Goal: Information Seeking & Learning: Learn about a topic

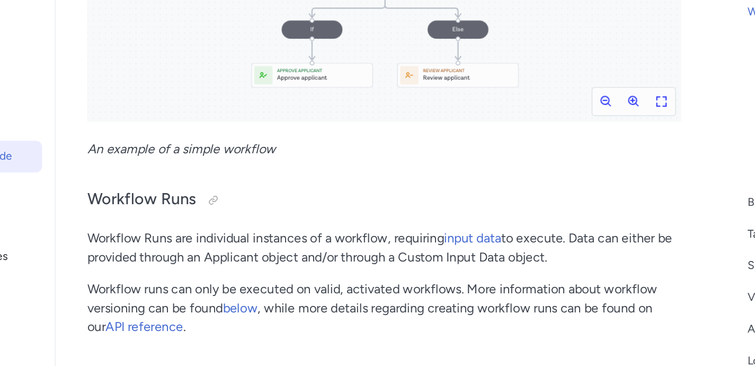
scroll to position [775, 0]
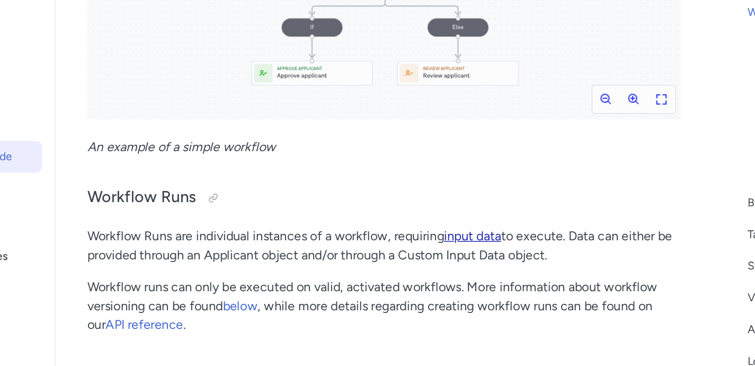
click at [435, 281] on link "input data" at bounding box center [436, 278] width 38 height 10
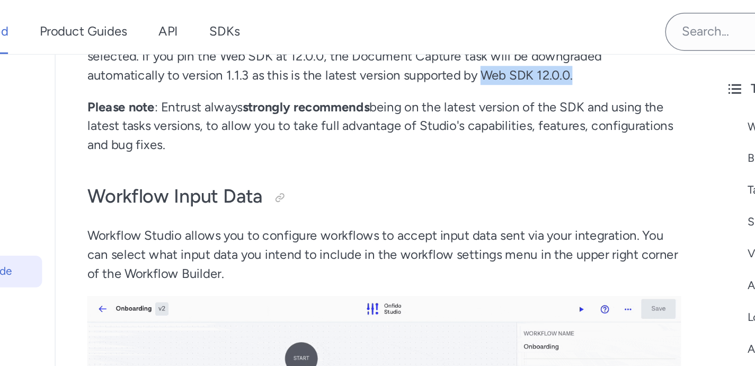
drag, startPoint x: 357, startPoint y: 165, endPoint x: 420, endPoint y: 165, distance: 63.1
click at [420, 101] on p "If you're selecting an older version of any SDK and some tasks have different v…" at bounding box center [376, 70] width 397 height 64
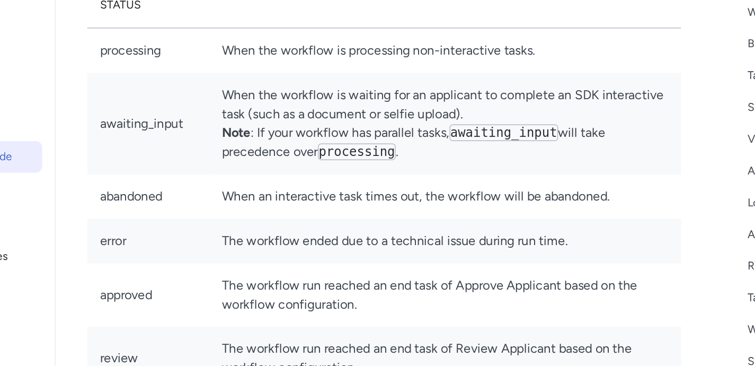
scroll to position [21725, 0]
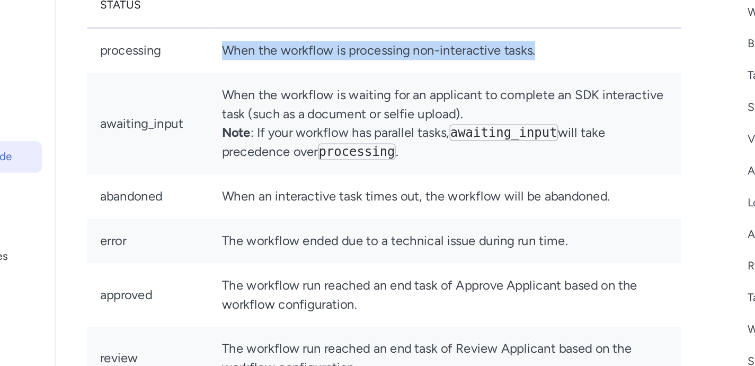
drag, startPoint x: 288, startPoint y: 223, endPoint x: 503, endPoint y: 224, distance: 214.7
click at [503, 170] on td "When the workflow is processing non-interactive tasks." at bounding box center [417, 154] width 315 height 30
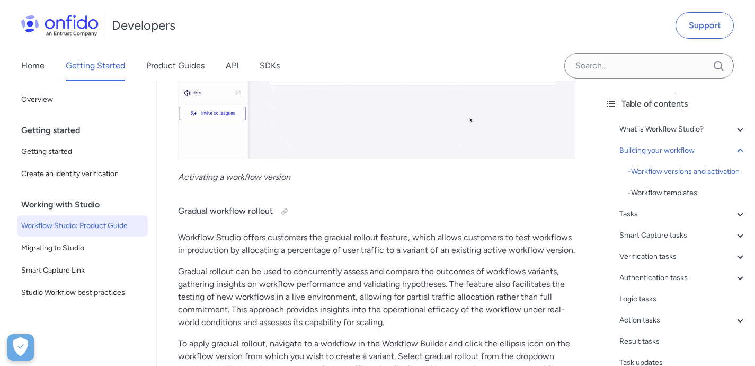
scroll to position [2301, 0]
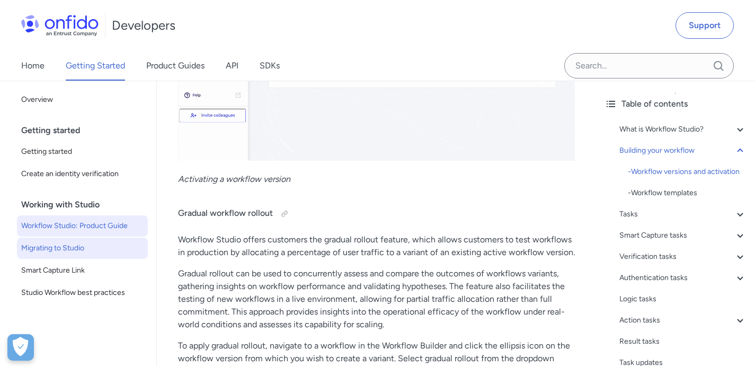
click at [30, 247] on span "Migrating to Studio" at bounding box center [82, 248] width 122 height 13
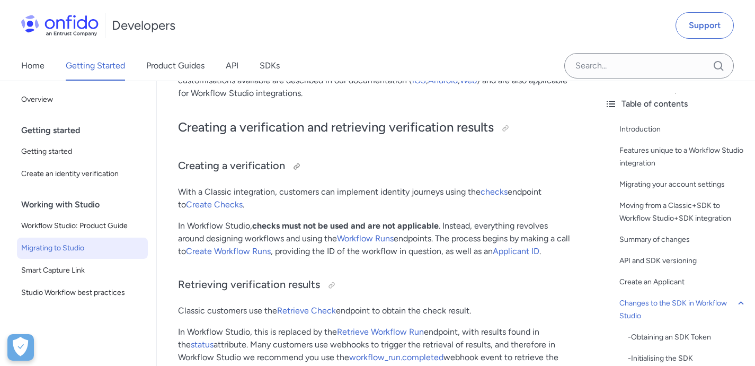
scroll to position [3891, 0]
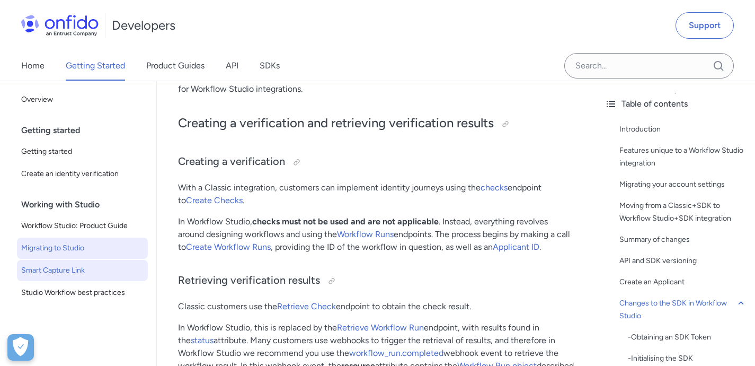
click at [76, 273] on span "Smart Capture Link" at bounding box center [82, 270] width 122 height 13
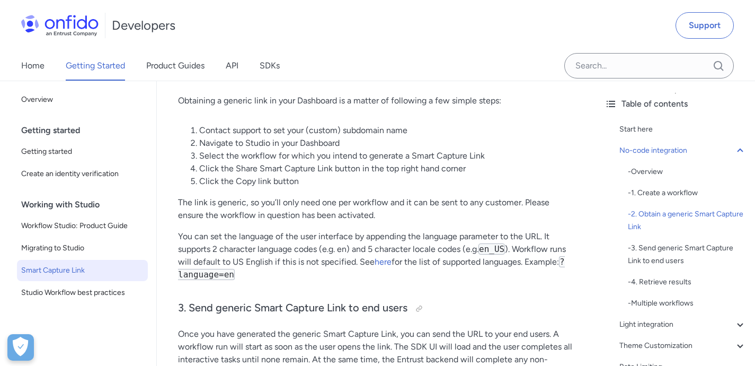
scroll to position [740, 0]
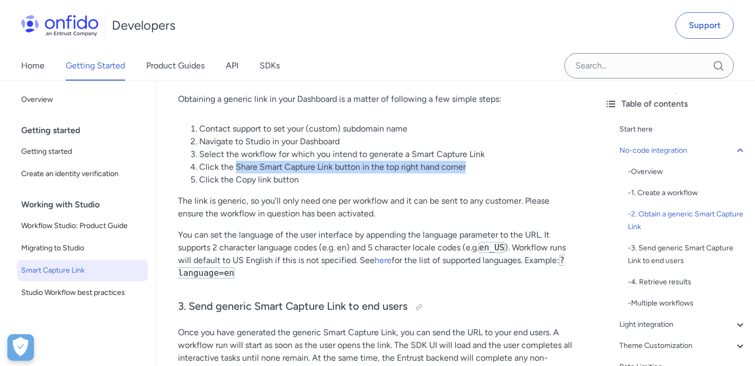
drag, startPoint x: 236, startPoint y: 169, endPoint x: 504, endPoint y: 172, distance: 267.2
click at [504, 172] on li "Click the Share Smart Capture Link button in the top right hand corner" at bounding box center [387, 167] width 376 height 13
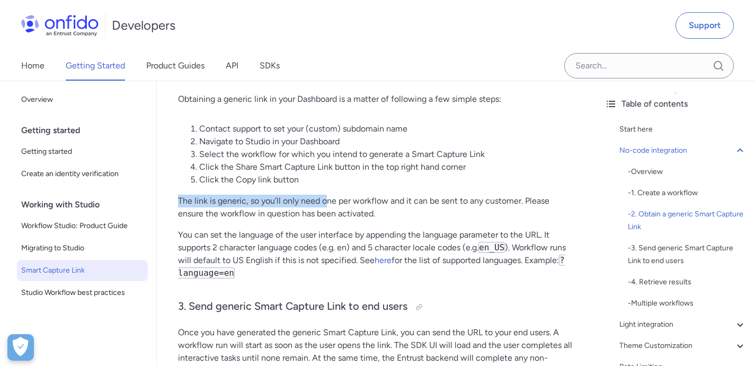
drag, startPoint x: 322, startPoint y: 195, endPoint x: 283, endPoint y: 192, distance: 39.3
click at [299, 209] on p "The link is generic, so you’ll only need one per workflow and it can be sent to…" at bounding box center [376, 207] width 397 height 25
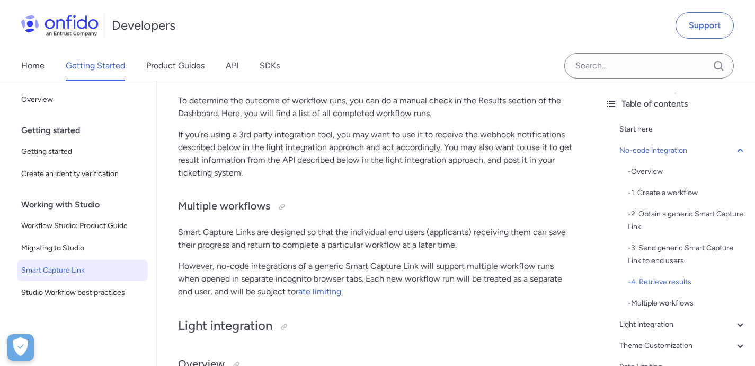
scroll to position [1116, 0]
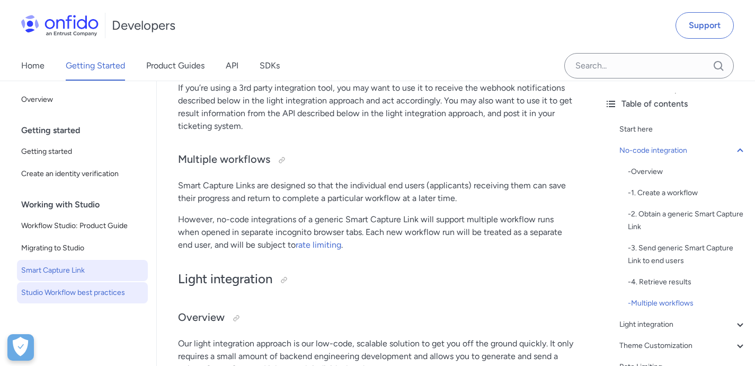
click at [104, 294] on span "Studio Workflow best practices" at bounding box center [82, 292] width 122 height 13
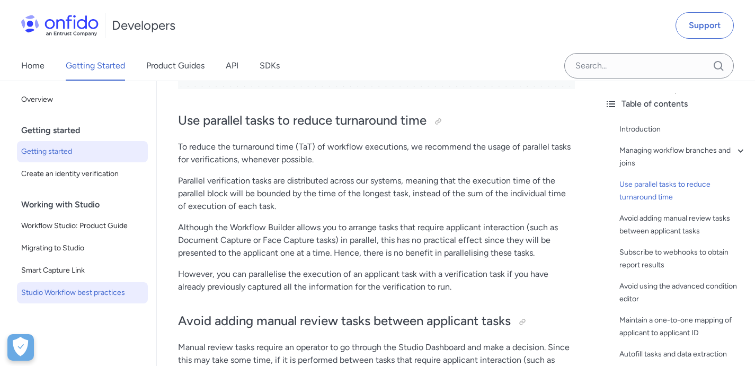
scroll to position [1727, 0]
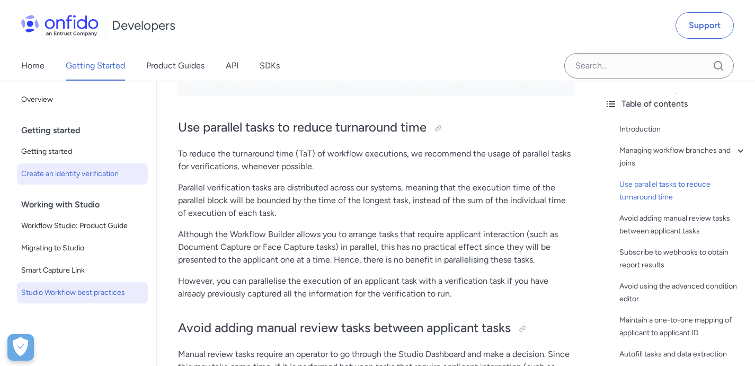
click at [81, 179] on span "Create an identity verification" at bounding box center [82, 173] width 122 height 13
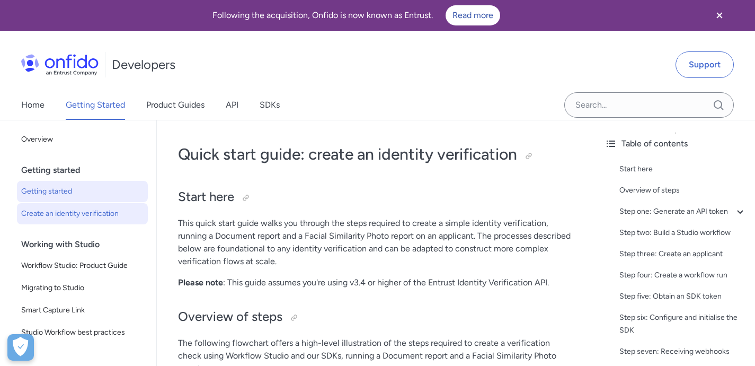
click at [58, 187] on span "Getting started" at bounding box center [82, 191] width 122 height 13
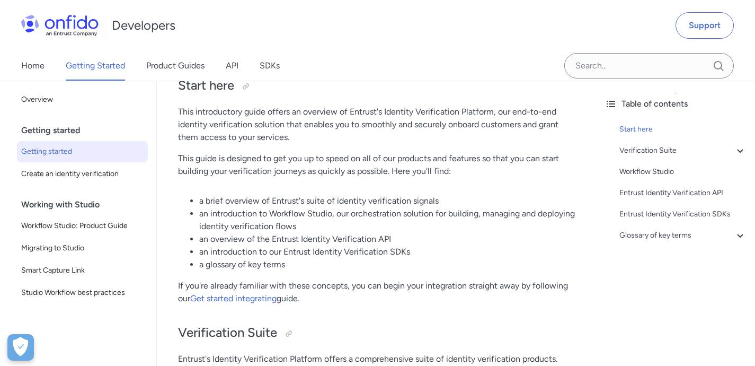
scroll to position [125, 0]
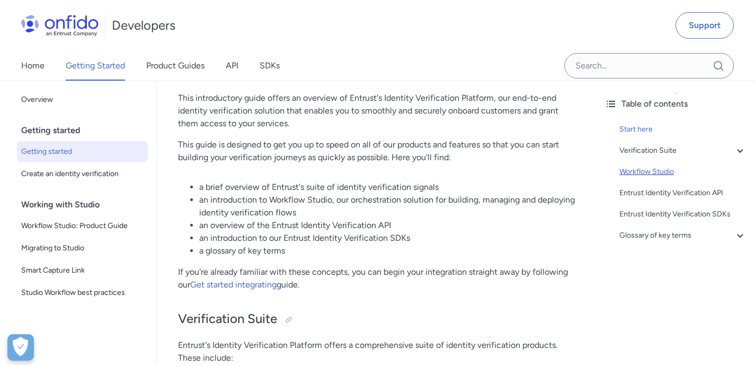
click at [636, 171] on div "Workflow Studio" at bounding box center [683, 171] width 127 height 13
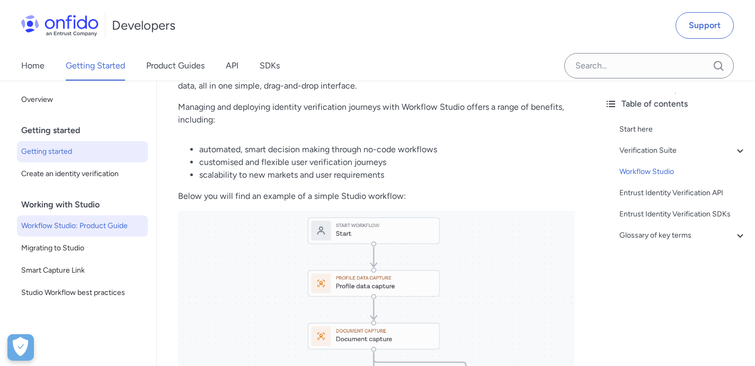
click at [84, 231] on span "Workflow Studio: Product Guide" at bounding box center [82, 225] width 122 height 13
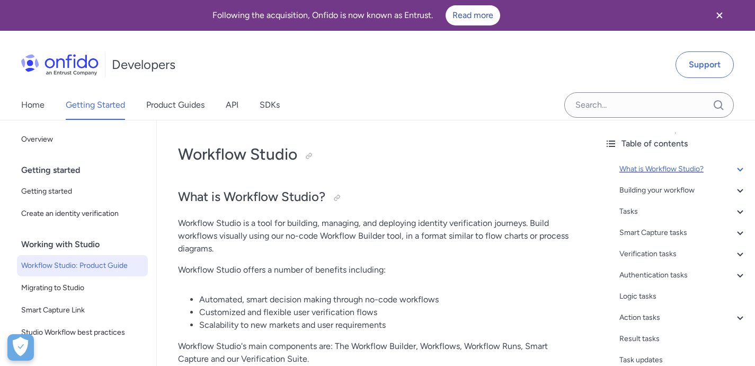
click at [737, 170] on icon at bounding box center [740, 169] width 6 height 4
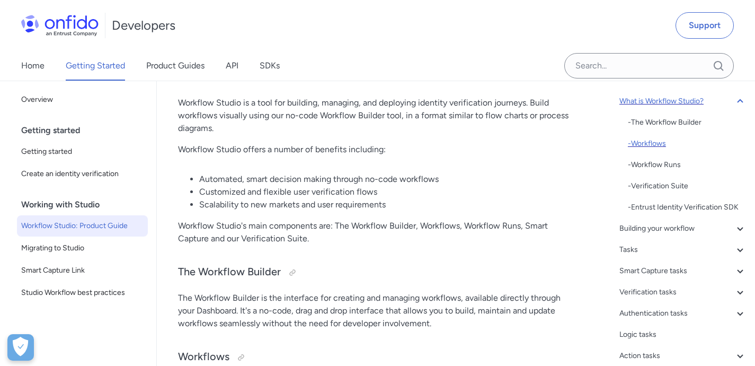
scroll to position [26, 0]
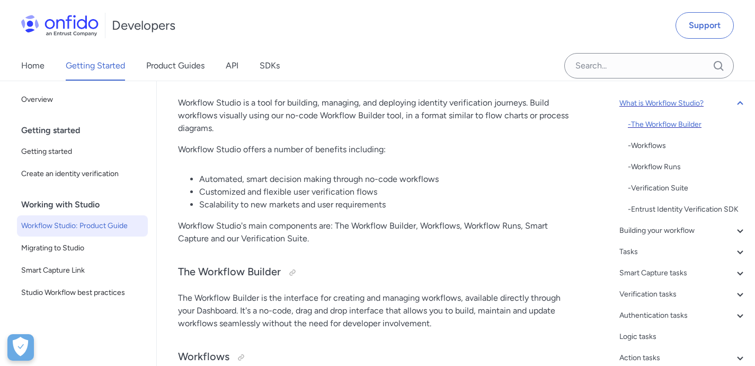
click at [663, 124] on div "- The Workflow Builder" at bounding box center [687, 124] width 119 height 13
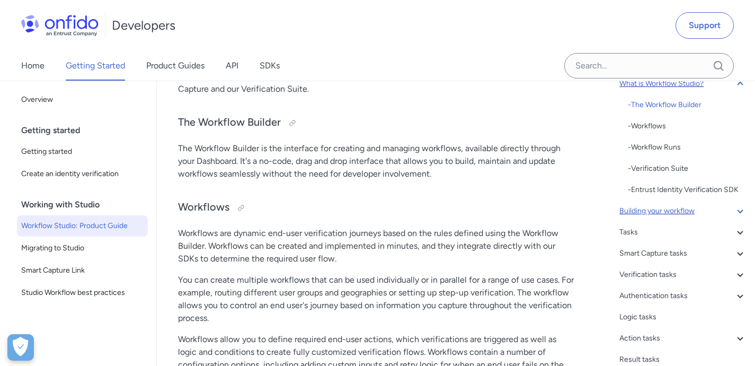
scroll to position [46, 0]
click at [734, 217] on icon at bounding box center [740, 210] width 13 height 13
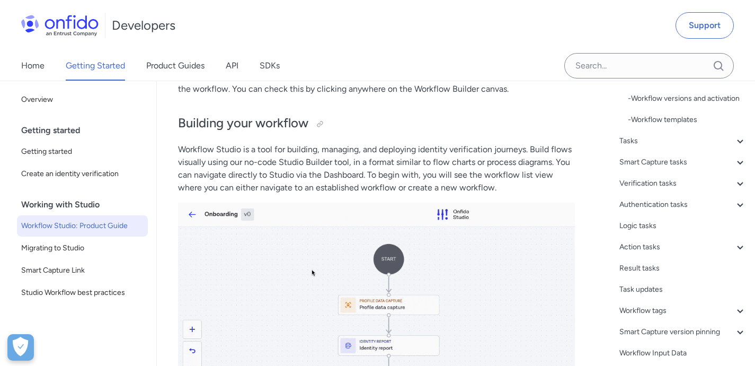
scroll to position [74, 0]
click at [634, 210] on div "Authentication tasks" at bounding box center [683, 203] width 127 height 13
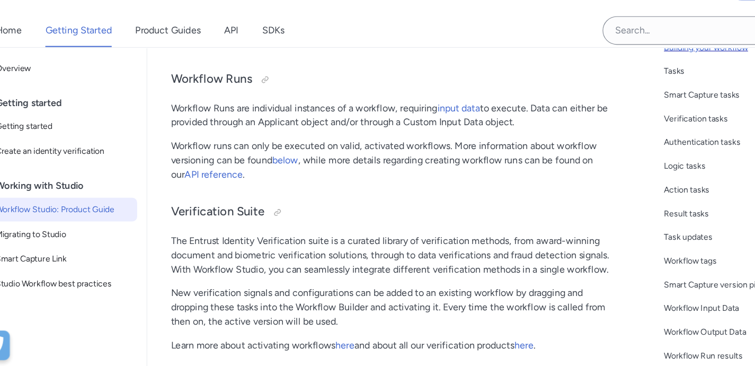
scroll to position [919, 0]
drag, startPoint x: 387, startPoint y: 150, endPoint x: 500, endPoint y: 148, distance: 112.9
click at [500, 148] on p "Workflow Runs are individual instances of a workflow, requiring input data to e…" at bounding box center [376, 141] width 397 height 25
drag, startPoint x: 486, startPoint y: 148, endPoint x: 389, endPoint y: 145, distance: 97.6
click at [389, 145] on p "Workflow Runs are individual instances of a workflow, requiring input data to e…" at bounding box center [376, 141] width 397 height 25
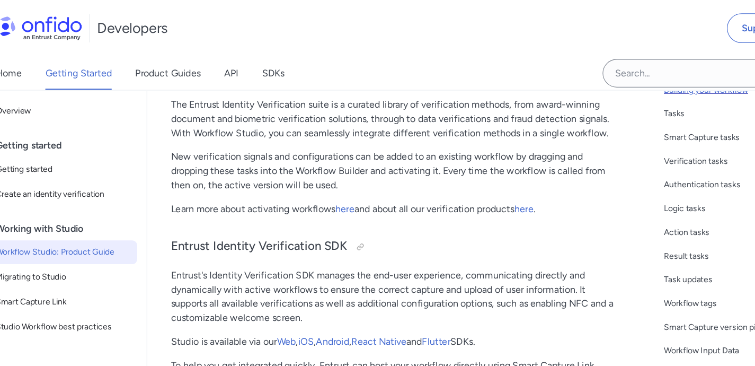
scroll to position [1076, 0]
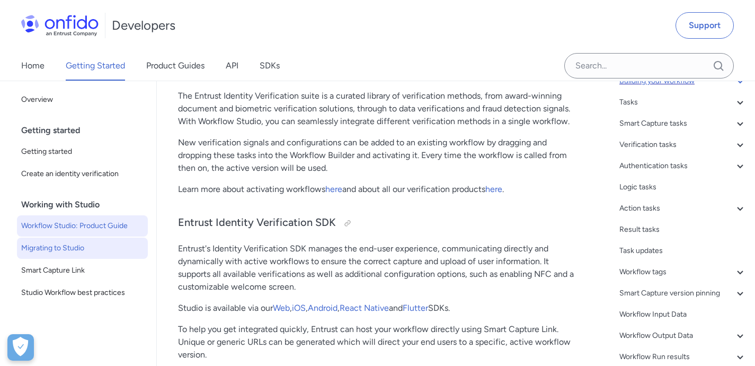
click at [33, 252] on span "Migrating to Studio" at bounding box center [82, 248] width 122 height 13
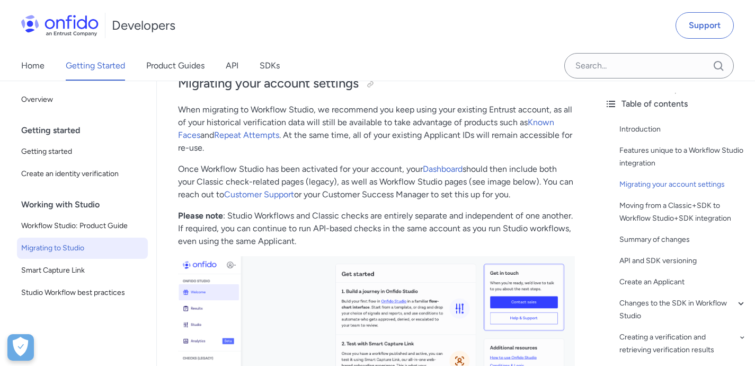
scroll to position [746, 0]
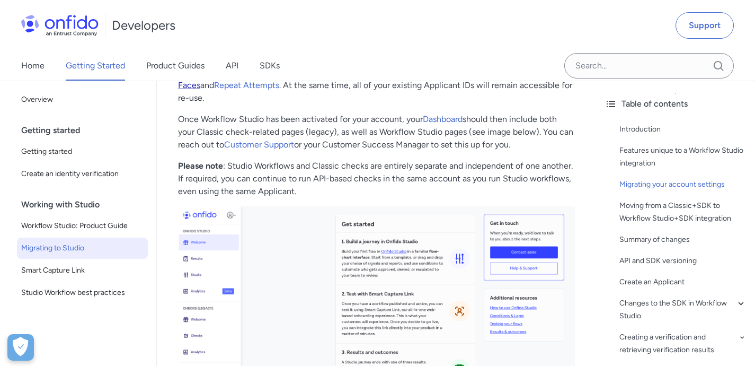
click at [552, 90] on link "Known Faces" at bounding box center [366, 78] width 376 height 23
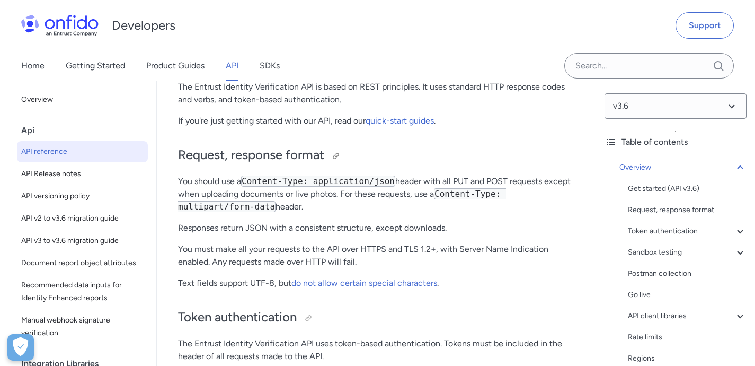
scroll to position [241, 0]
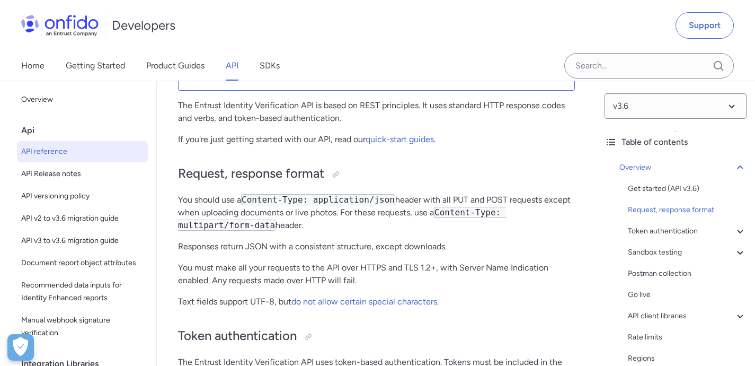
scroll to position [181, 0]
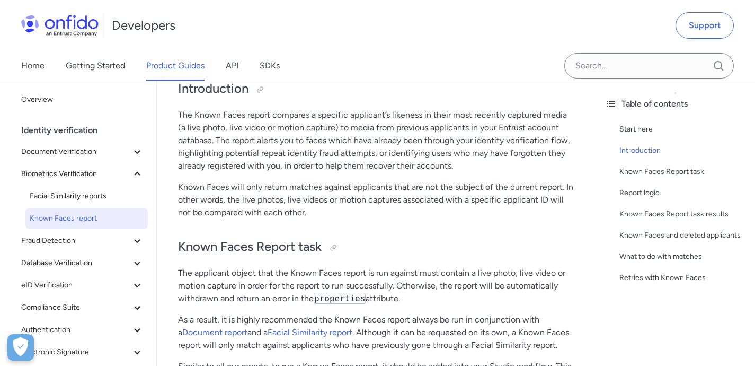
scroll to position [151, 0]
